Goal: Information Seeking & Learning: Understand process/instructions

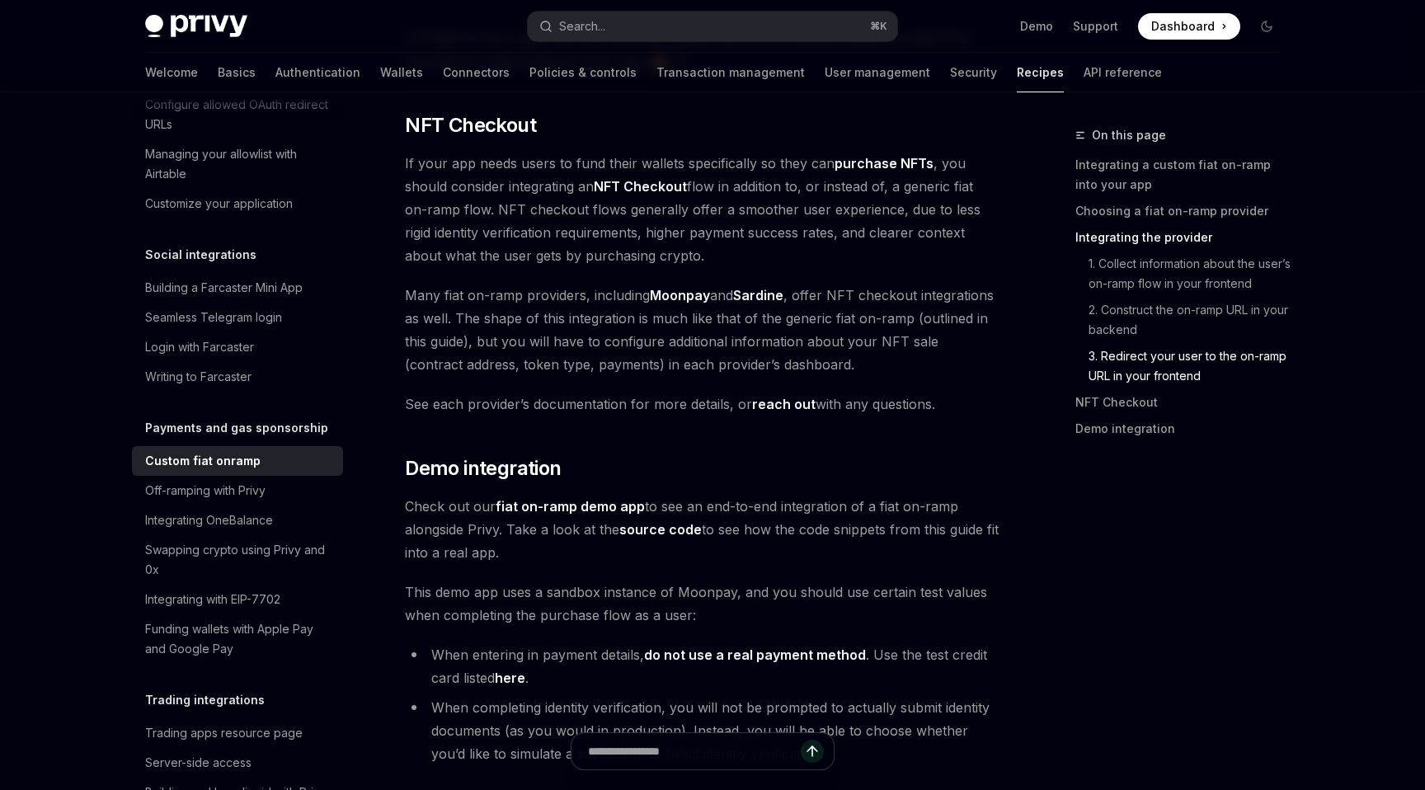
scroll to position [5963, 0]
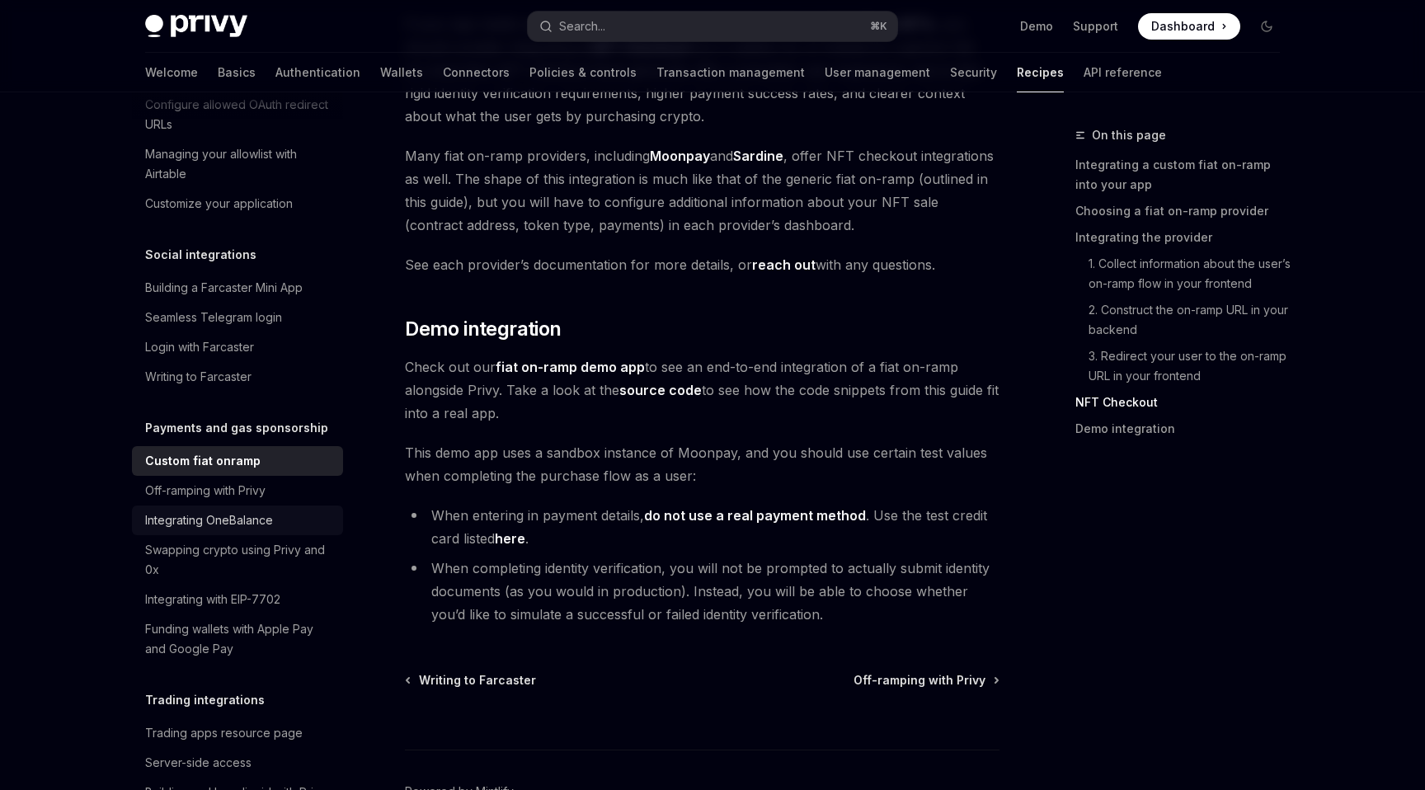
click at [279, 510] on div "Integrating OneBalance" at bounding box center [239, 520] width 188 height 20
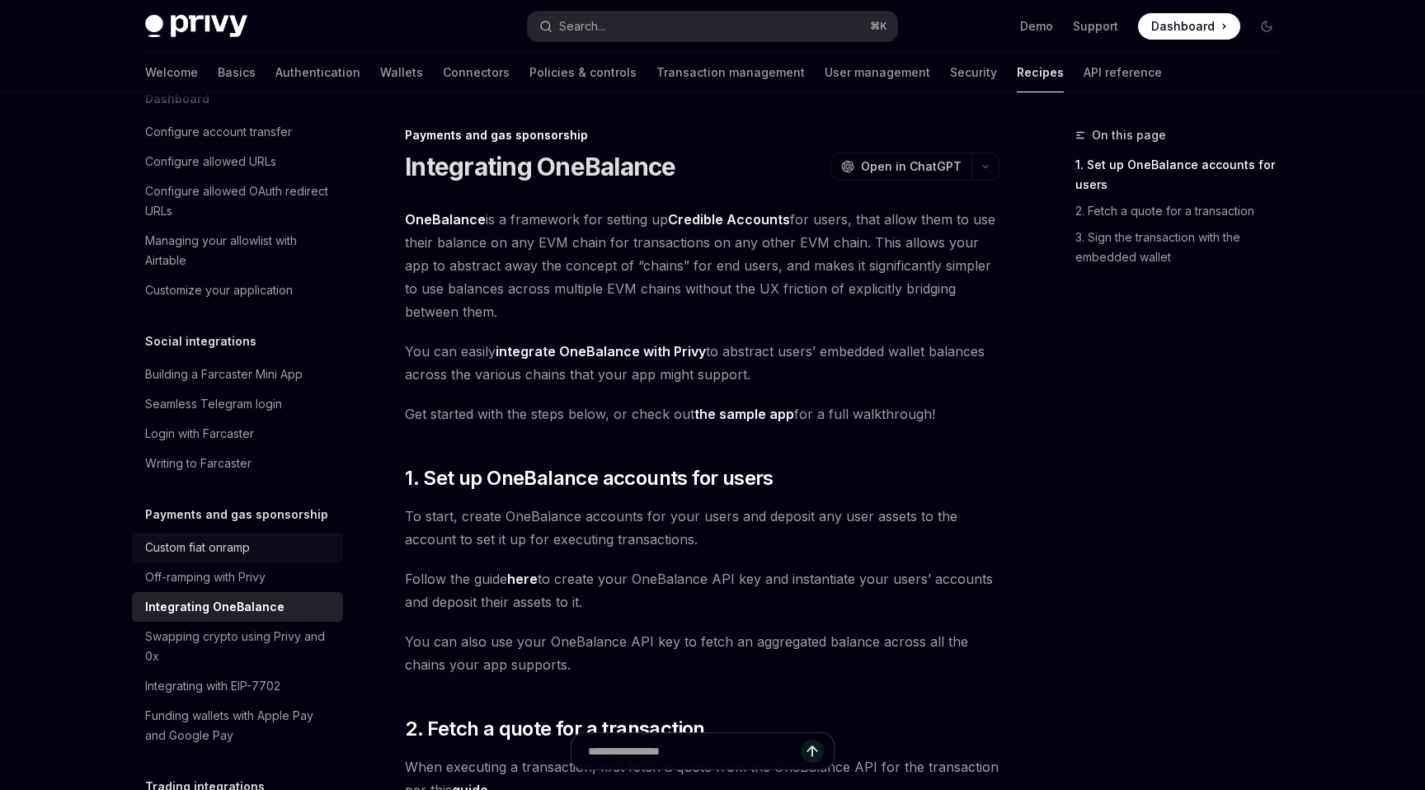
click at [230, 538] on div "Custom fiat onramp" at bounding box center [197, 548] width 105 height 20
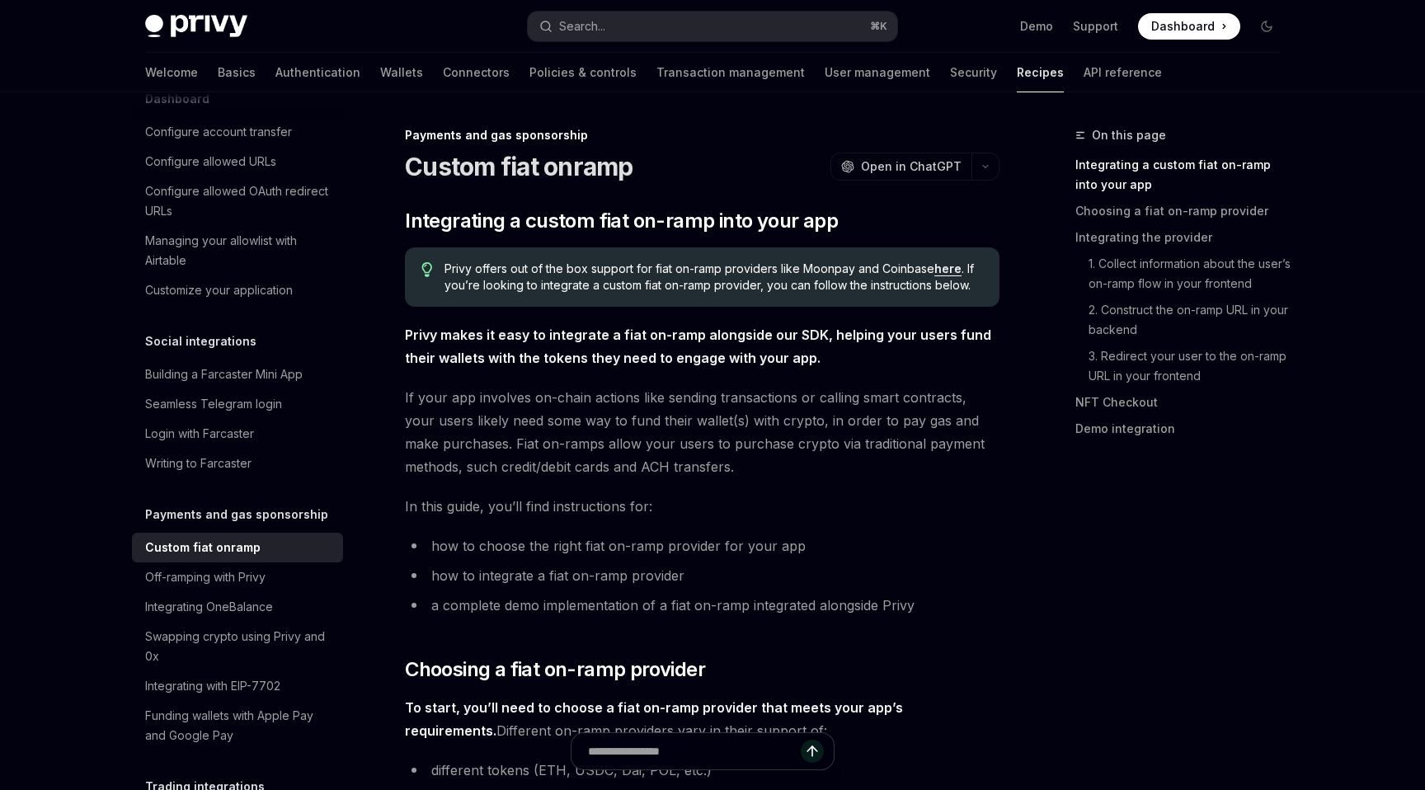
type textarea "*"
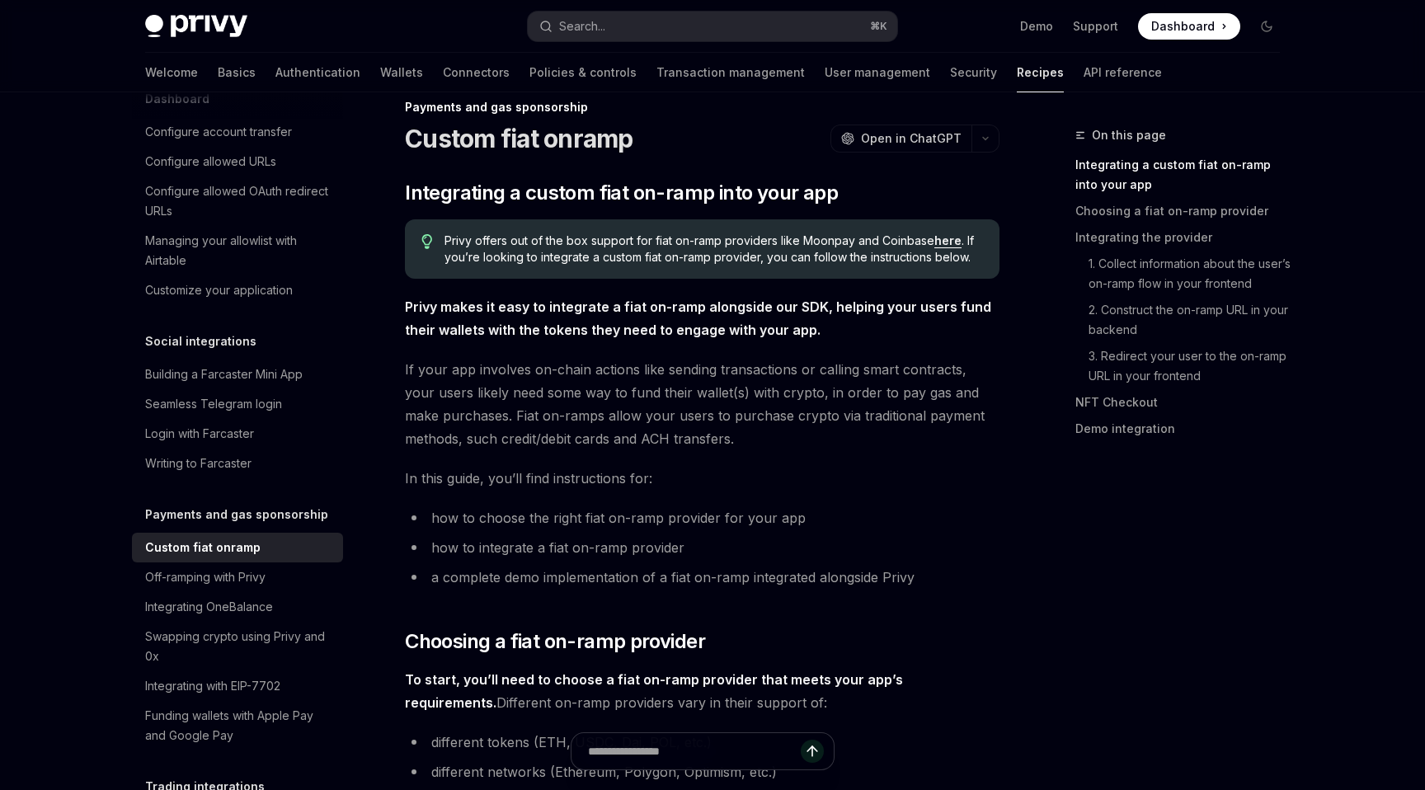
scroll to position [29, 0]
click at [711, 184] on span "Integrating a custom fiat on-ramp into your app" at bounding box center [621, 192] width 433 height 26
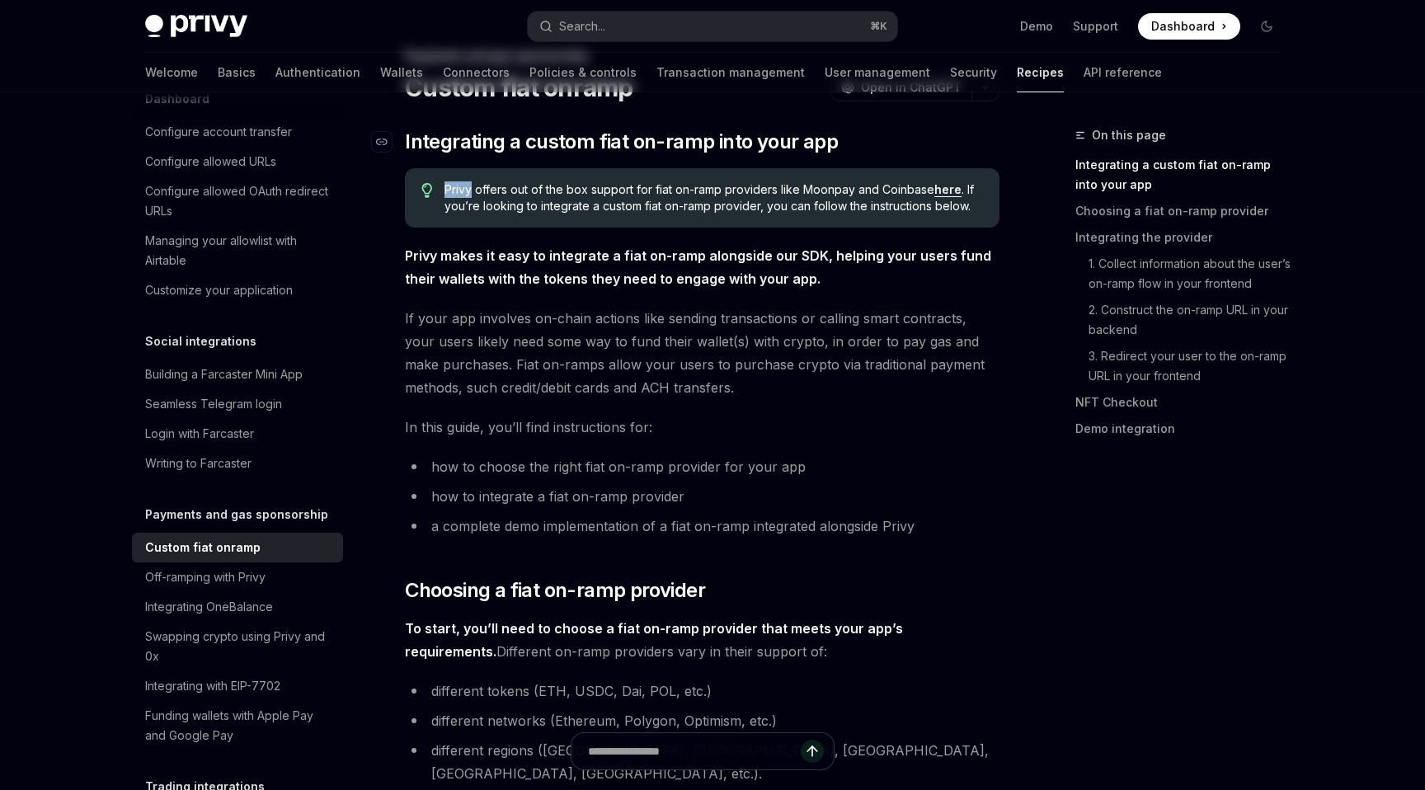
click at [711, 184] on div "Privy offers out of the box support for fiat on-ramp providers like Moonpay and…" at bounding box center [702, 197] width 594 height 59
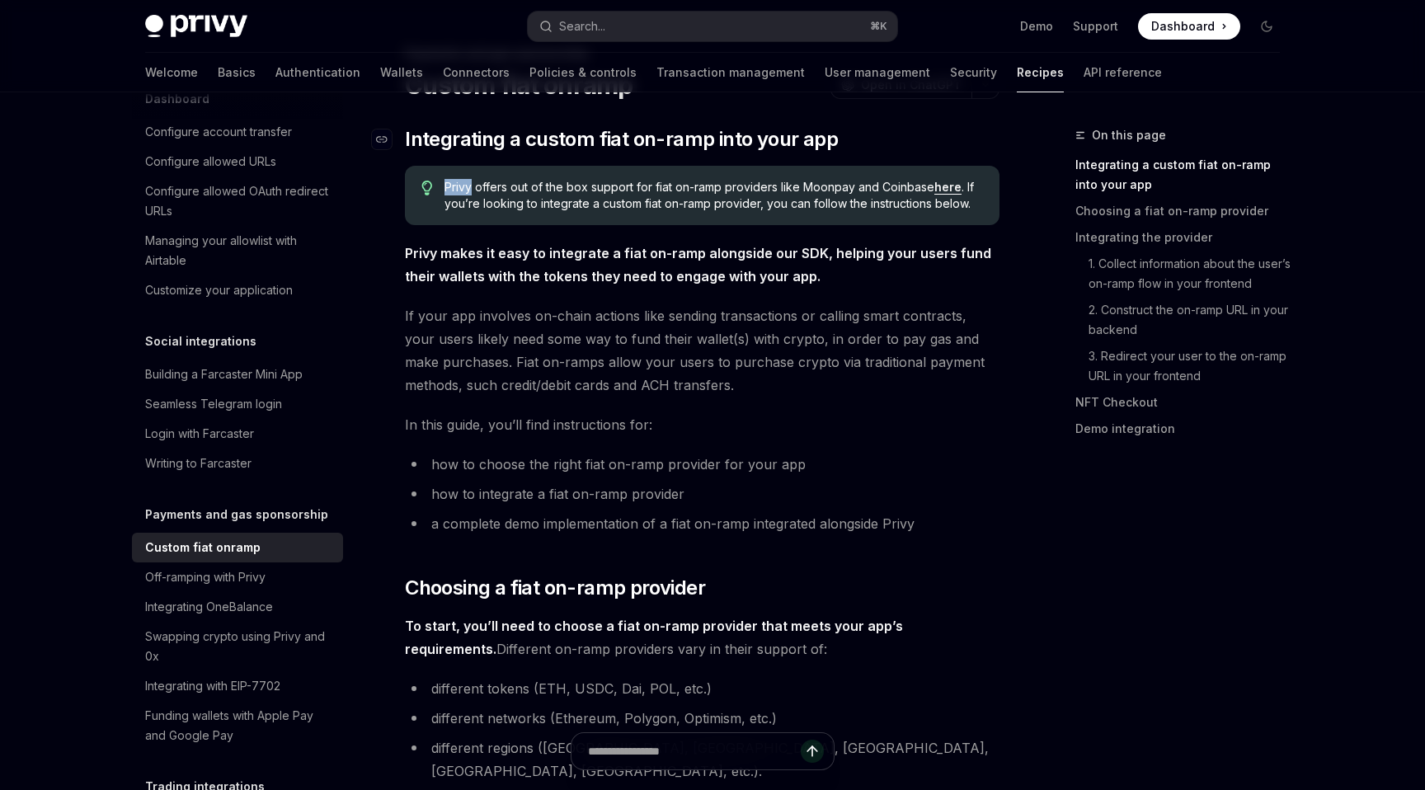
scroll to position [82, 0]
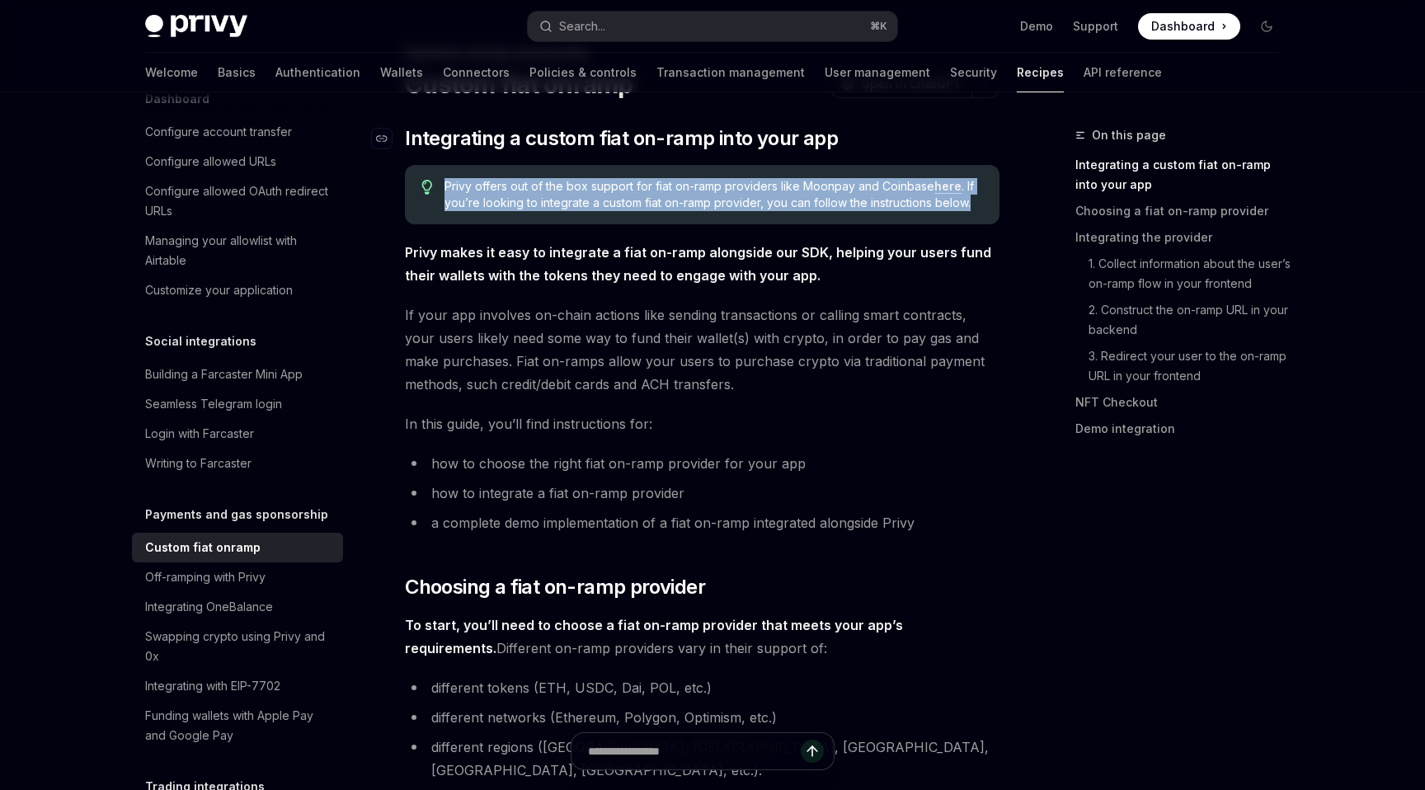
click at [711, 184] on span "Privy offers out of the box support for fiat on-ramp providers like Moonpay and…" at bounding box center [713, 194] width 538 height 33
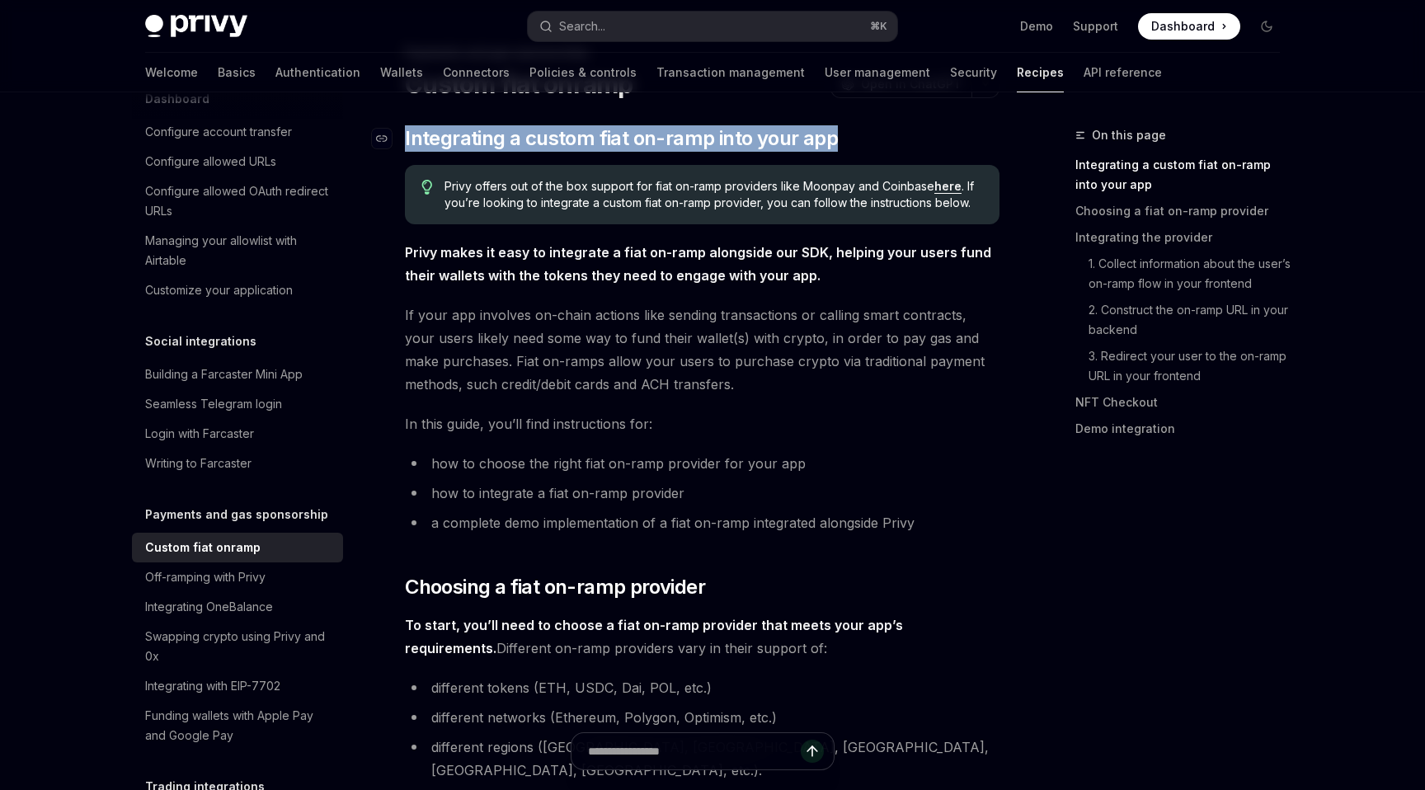
drag, startPoint x: 859, startPoint y: 135, endPoint x: 404, endPoint y: 141, distance: 455.1
click at [405, 141] on h2 "​ Integrating a custom fiat on-ramp into your app" at bounding box center [702, 138] width 594 height 26
copy h2 "​ Integrating a custom fiat on-ramp into your app"
